Goal: Navigation & Orientation: Find specific page/section

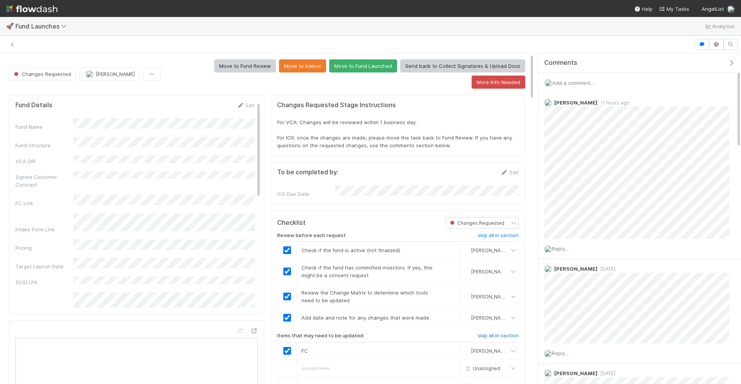
scroll to position [157, 504]
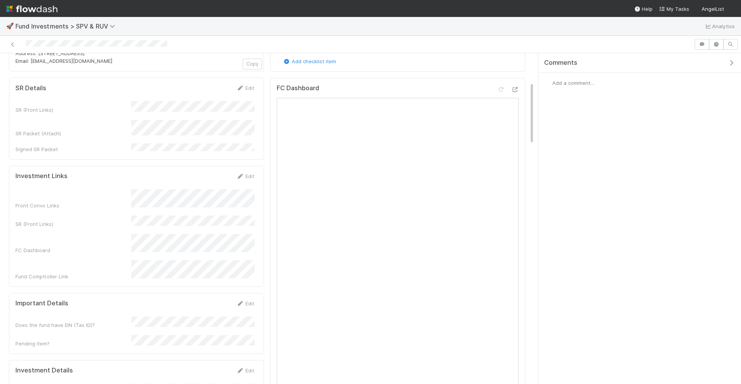
scroll to position [125, 0]
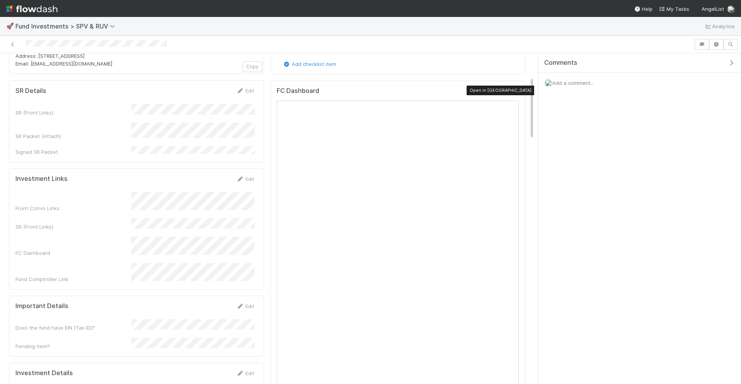
click at [515, 91] on icon at bounding box center [515, 92] width 8 height 5
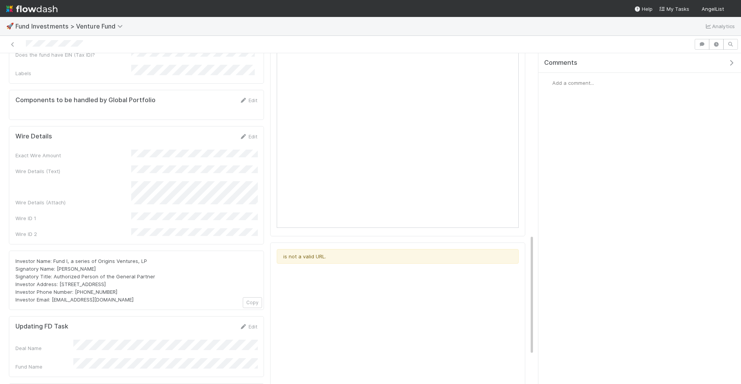
scroll to position [522, 0]
click at [264, 170] on div "Task DRI Edit Approval Owner IOS Approver Admin Owner IOS Owner Industry compli…" at bounding box center [136, 65] width 261 height 783
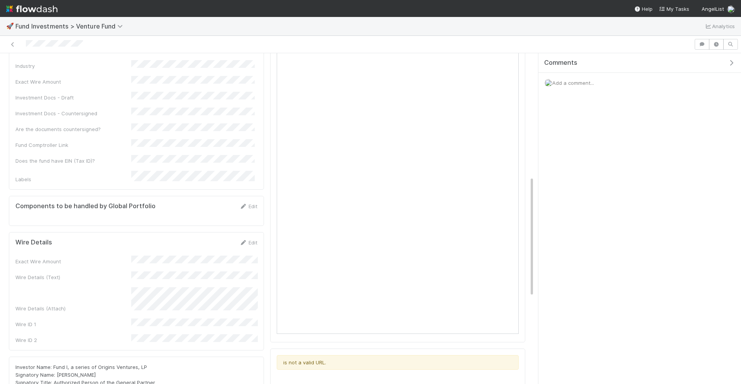
scroll to position [579, 0]
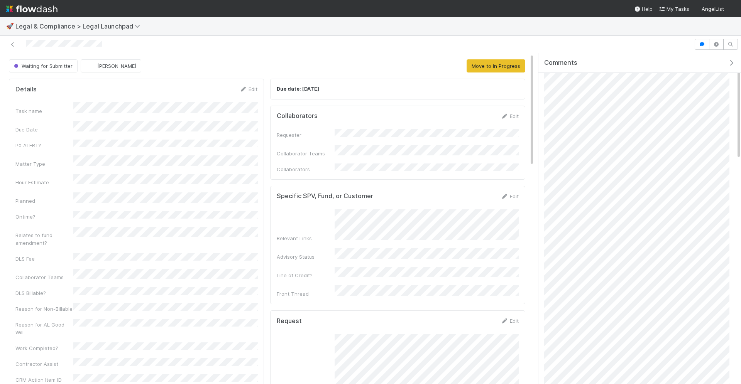
scroll to position [62, 0]
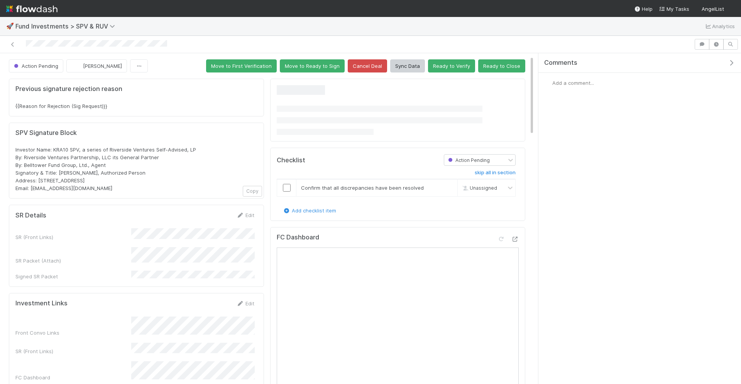
scroll to position [67, 0]
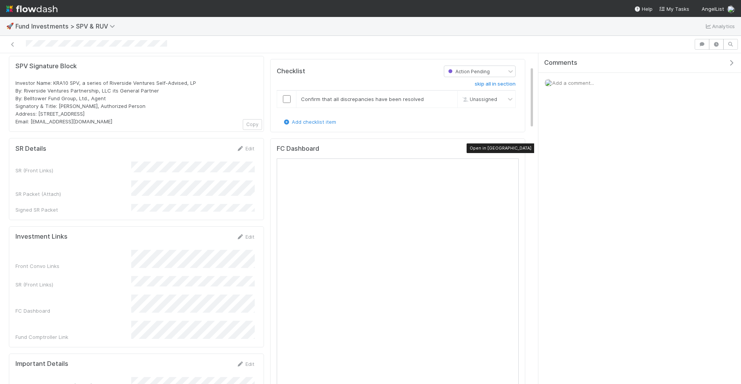
click at [513, 148] on icon at bounding box center [515, 150] width 8 height 5
